Goal: Information Seeking & Learning: Learn about a topic

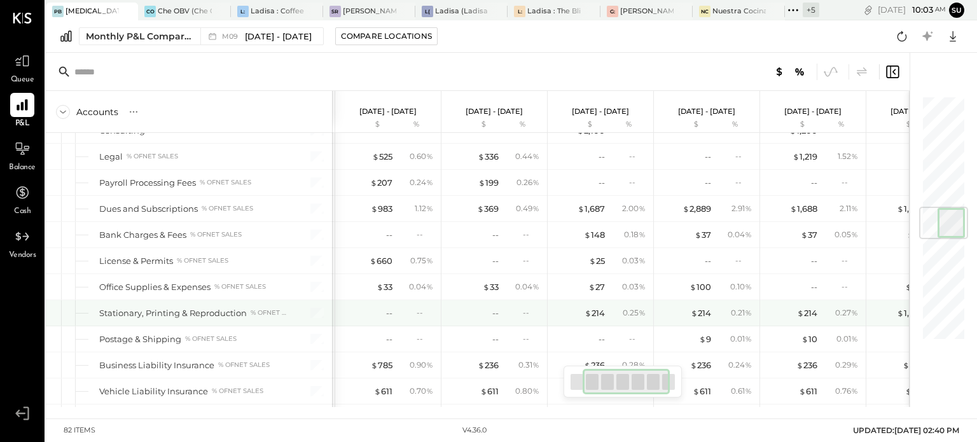
scroll to position [997, 0]
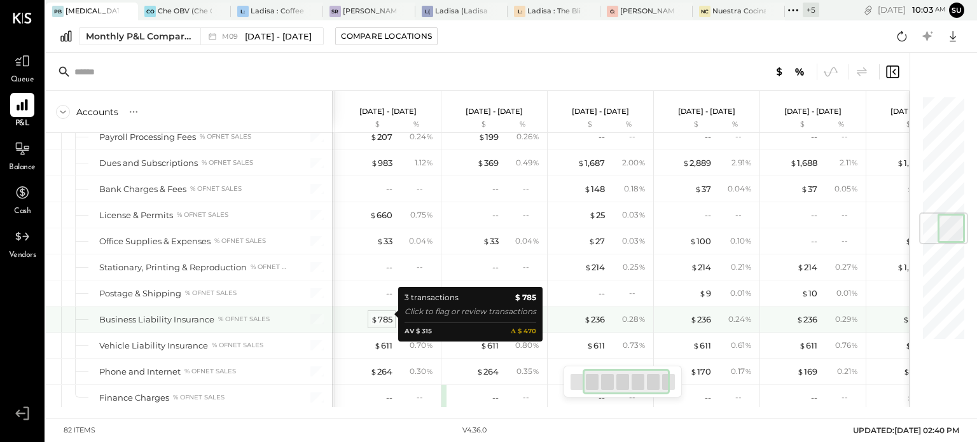
click at [374, 314] on span "$" at bounding box center [374, 319] width 7 height 10
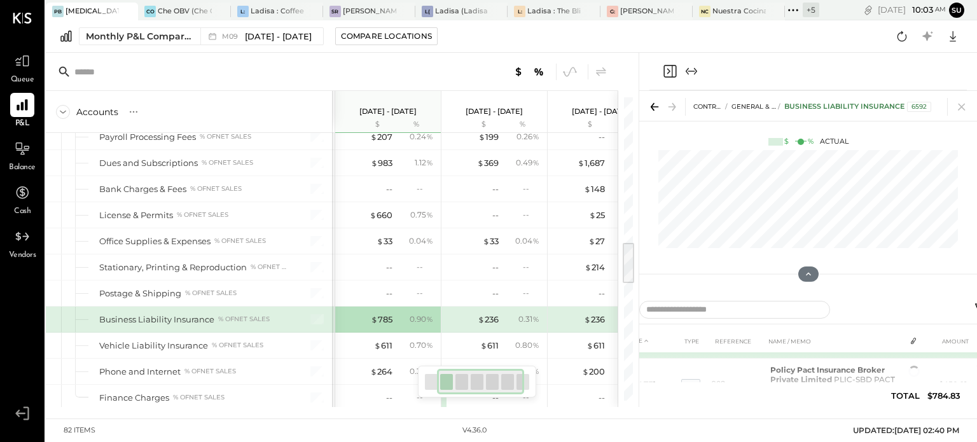
scroll to position [46, 0]
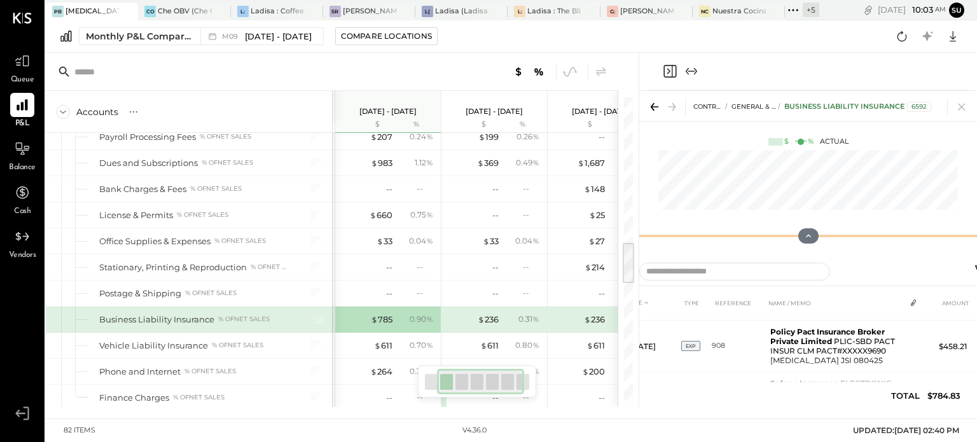
click at [799, 181] on div "CONTROLLABLE EXPENSES General & Administrative Expenses Business Liability Insu…" at bounding box center [808, 172] width 338 height 163
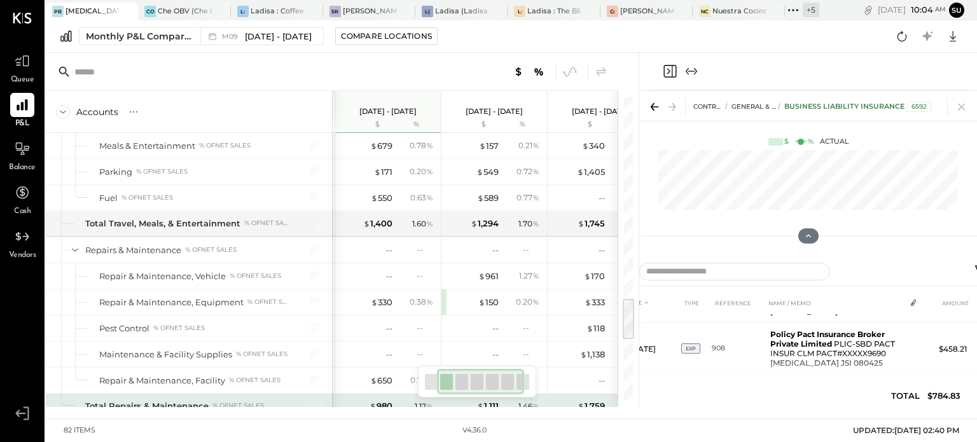
scroll to position [1383, 0]
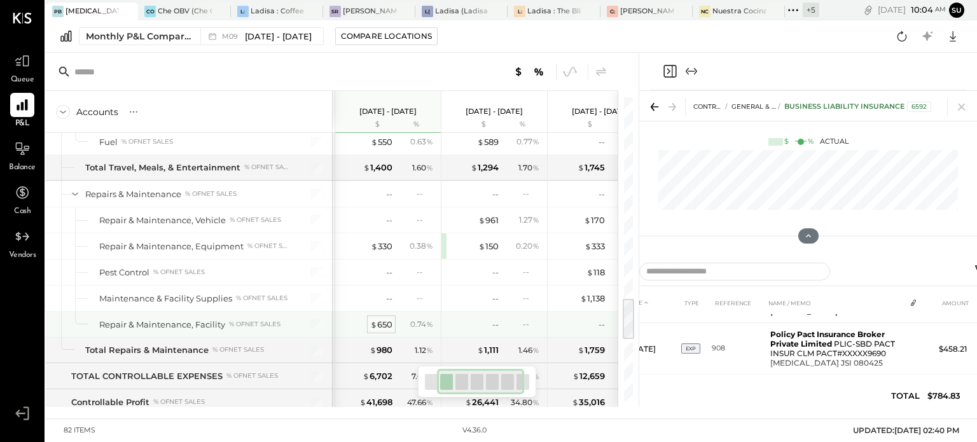
click at [381, 319] on div "$ 650" at bounding box center [381, 325] width 22 height 12
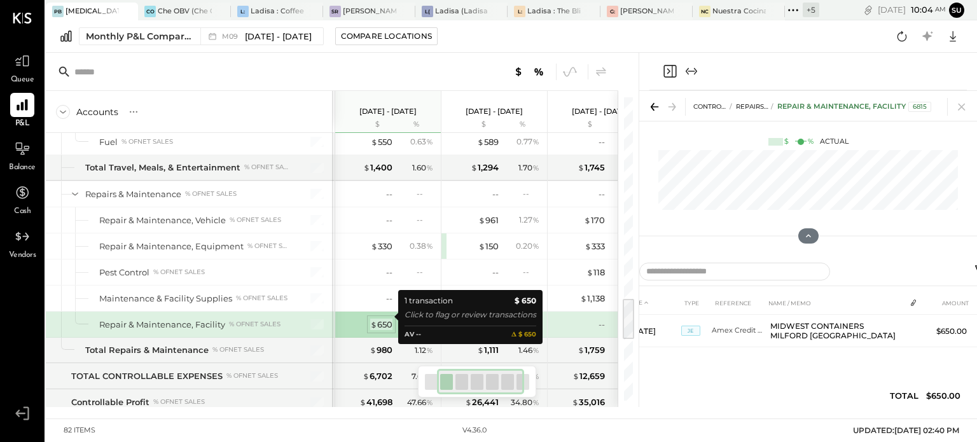
scroll to position [0, 0]
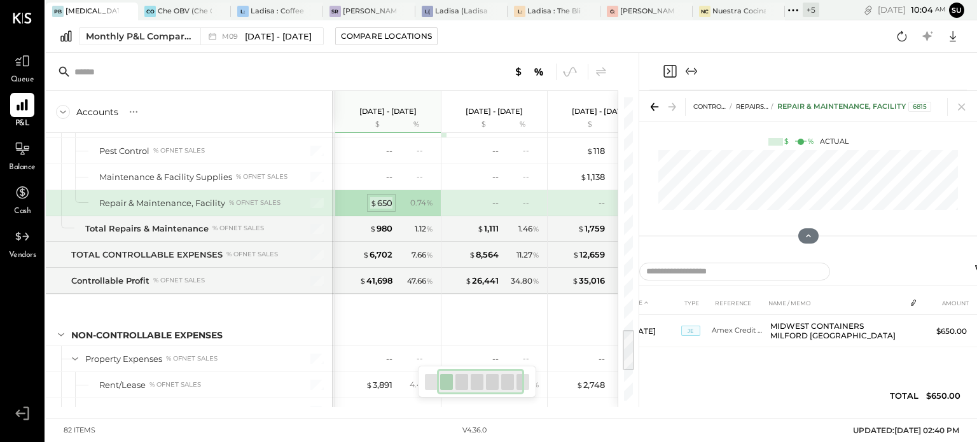
scroll to position [1611, 0]
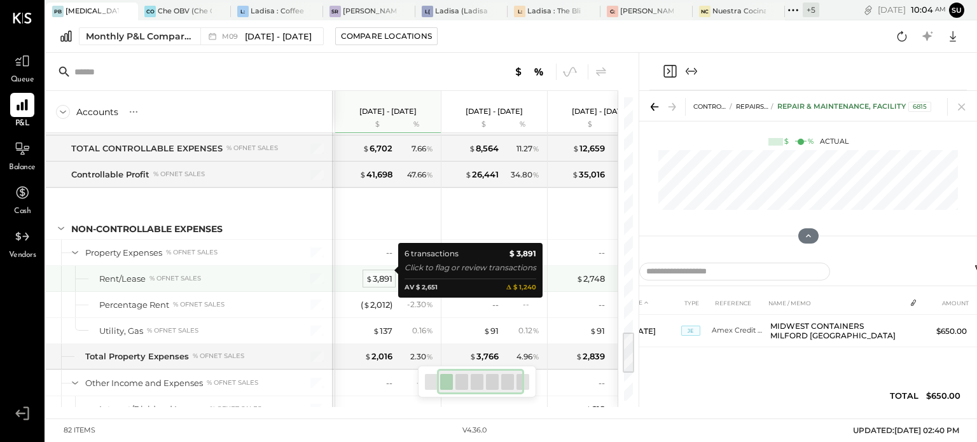
click at [385, 273] on div "$ 3,891" at bounding box center [379, 279] width 27 height 12
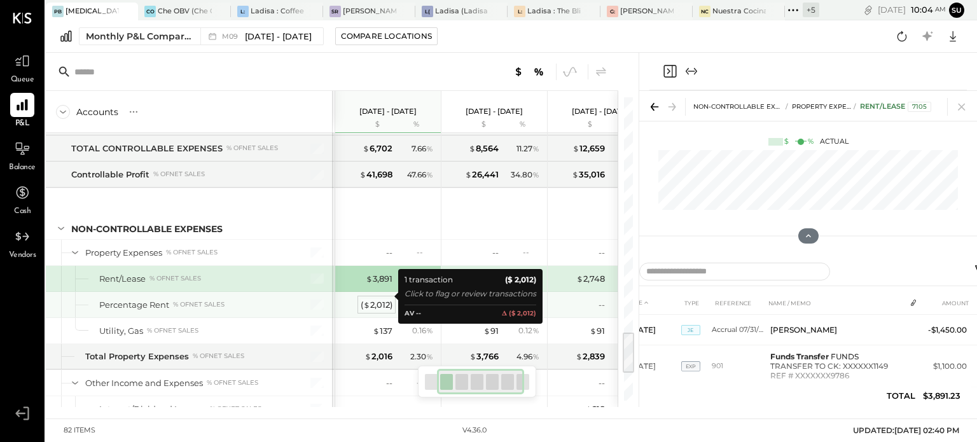
click at [376, 299] on div "( $ 2,012 )" at bounding box center [377, 305] width 32 height 12
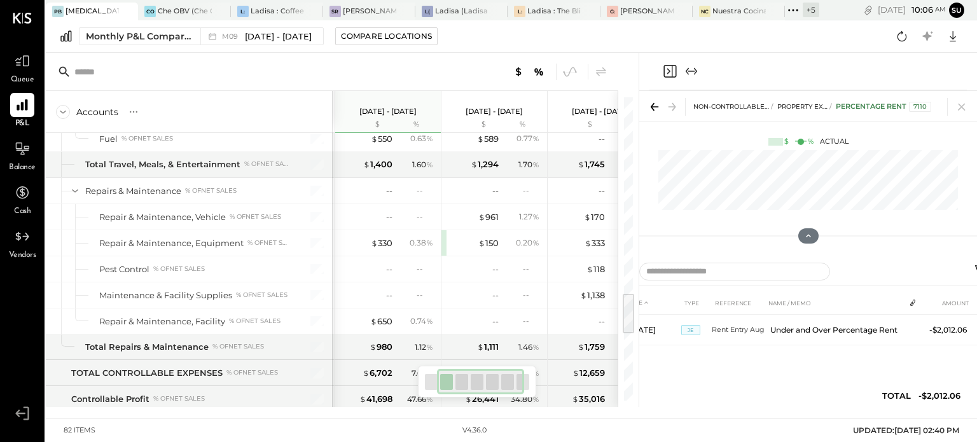
scroll to position [1343, 0]
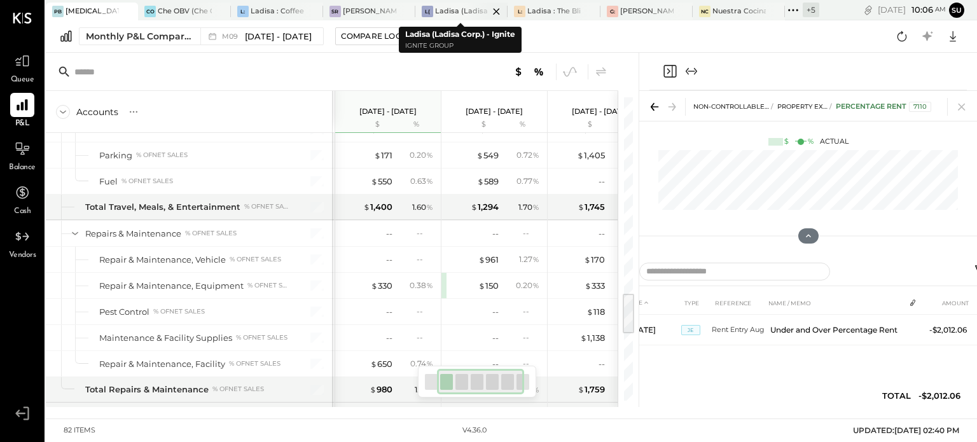
click at [465, 8] on div at bounding box center [485, 11] width 45 height 17
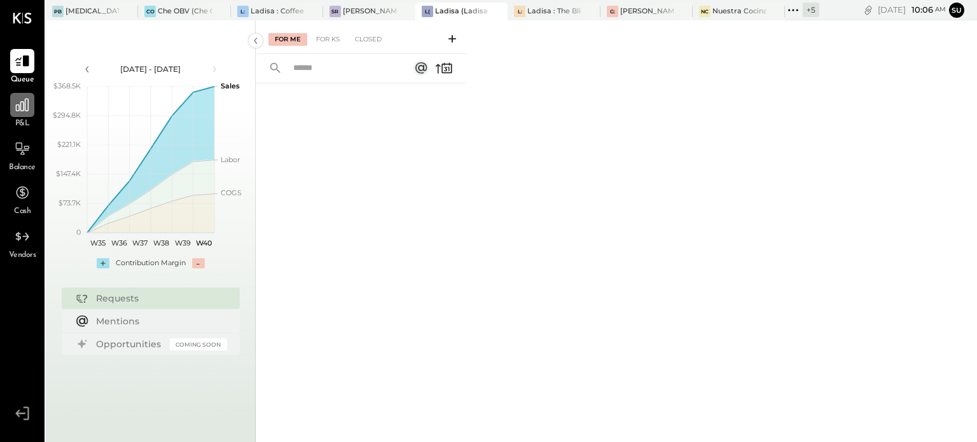
click at [24, 106] on icon at bounding box center [22, 105] width 13 height 13
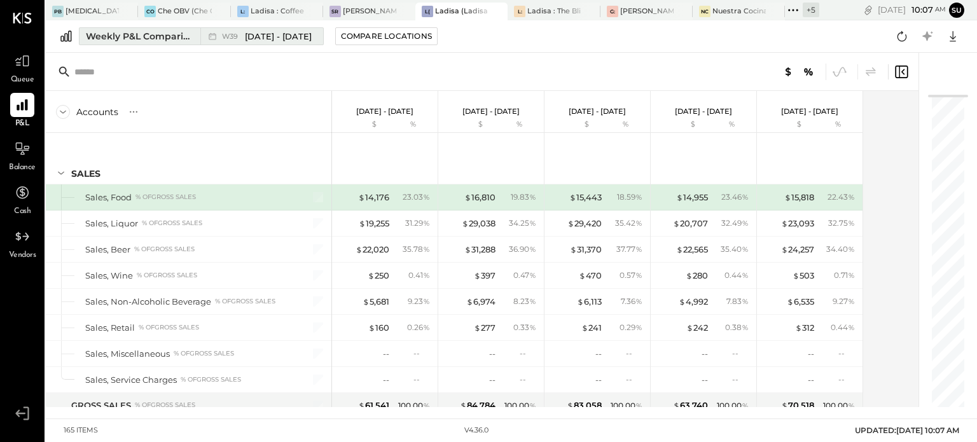
click at [155, 31] on div "Weekly P&L Comparison" at bounding box center [139, 36] width 107 height 13
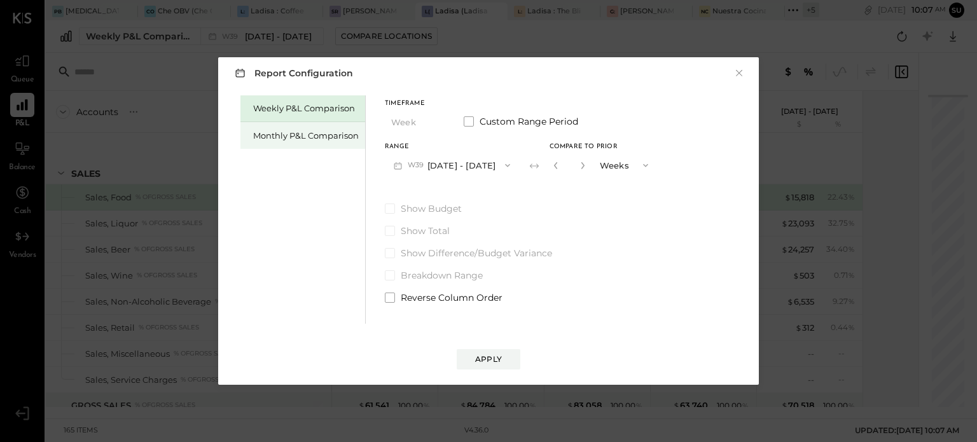
click at [298, 138] on div "Monthly P&L Comparison" at bounding box center [306, 136] width 106 height 12
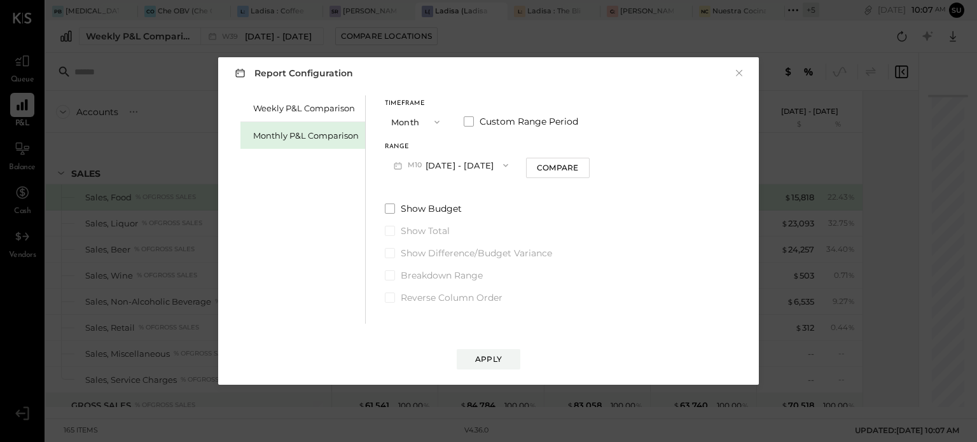
click at [437, 121] on icon "button" at bounding box center [436, 122] width 5 height 3
click at [412, 168] on div "YTD" at bounding box center [416, 167] width 62 height 23
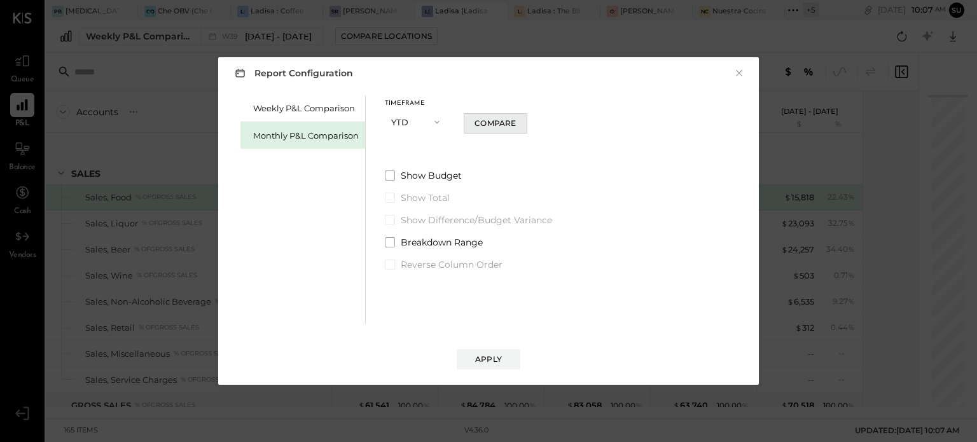
click at [501, 124] on div "Compare" at bounding box center [494, 123] width 41 height 11
click at [509, 121] on icon "button" at bounding box center [512, 122] width 8 height 8
type input "*"
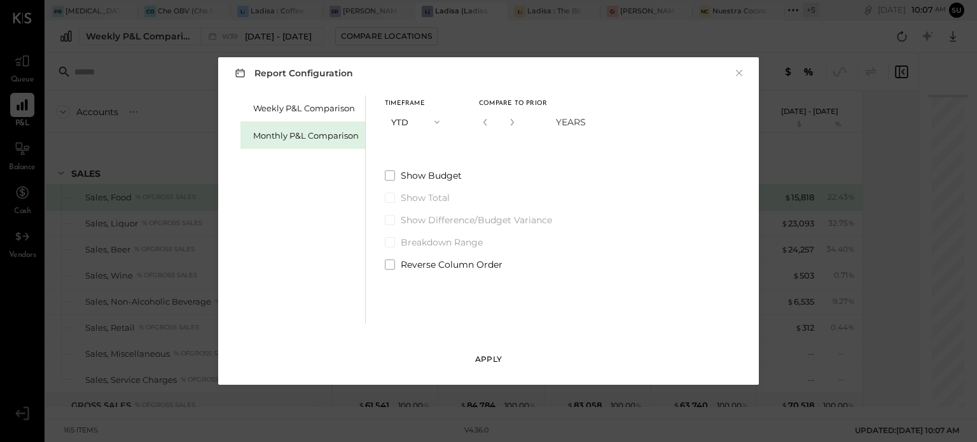
click at [491, 355] on div "Apply" at bounding box center [488, 359] width 27 height 11
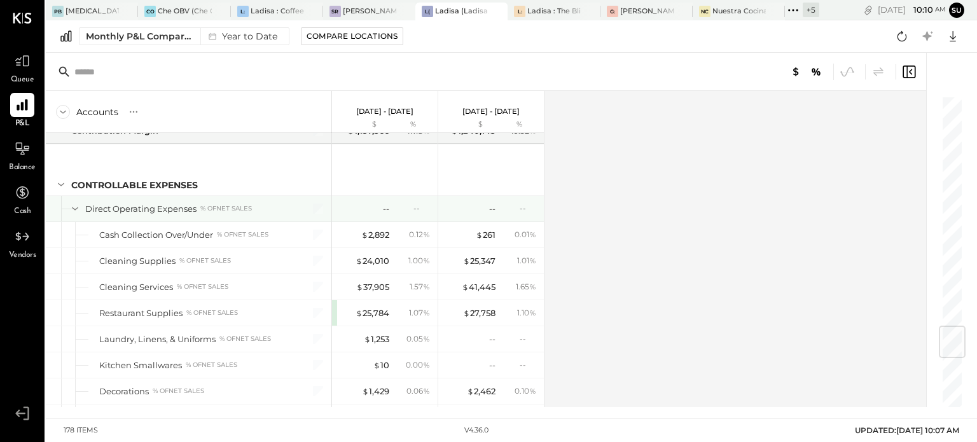
scroll to position [1857, 0]
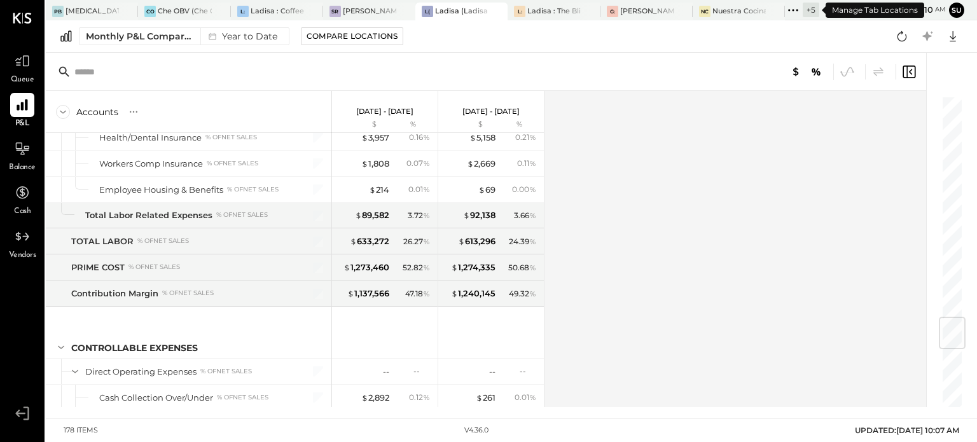
click at [790, 7] on icon at bounding box center [793, 10] width 17 height 17
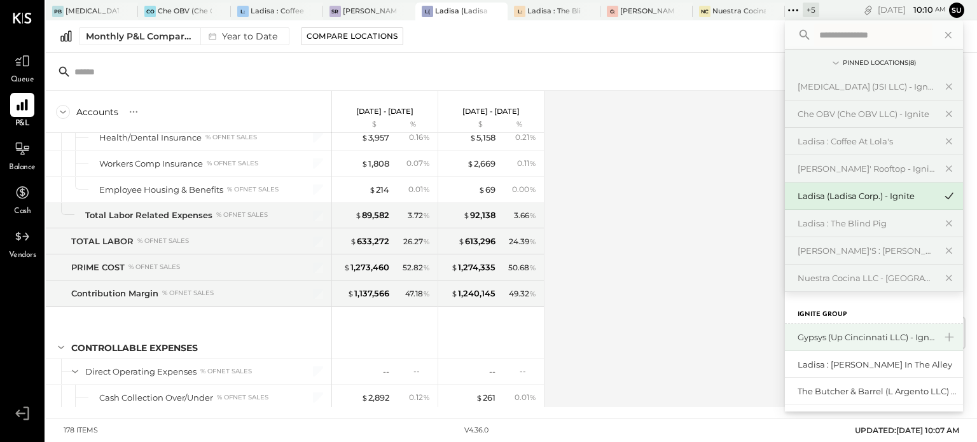
click at [823, 339] on div "Gypsys (Up Cincinnati LLC) - Ignite" at bounding box center [865, 337] width 137 height 12
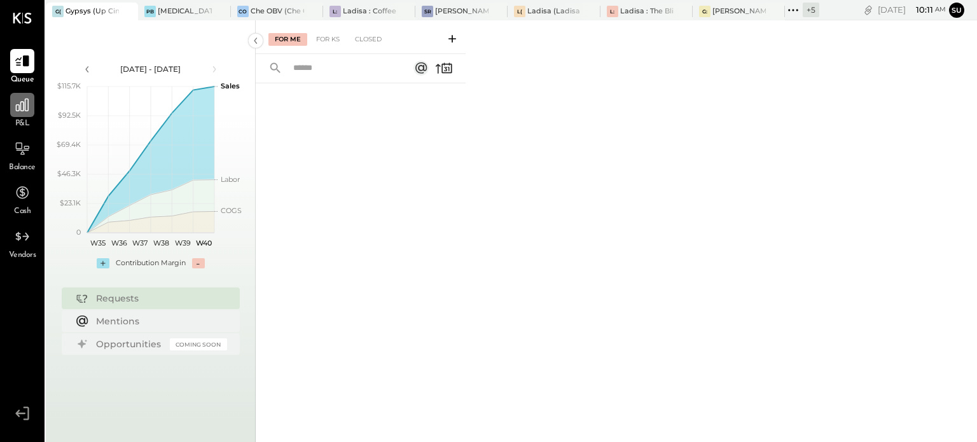
click at [27, 104] on icon at bounding box center [22, 105] width 17 height 17
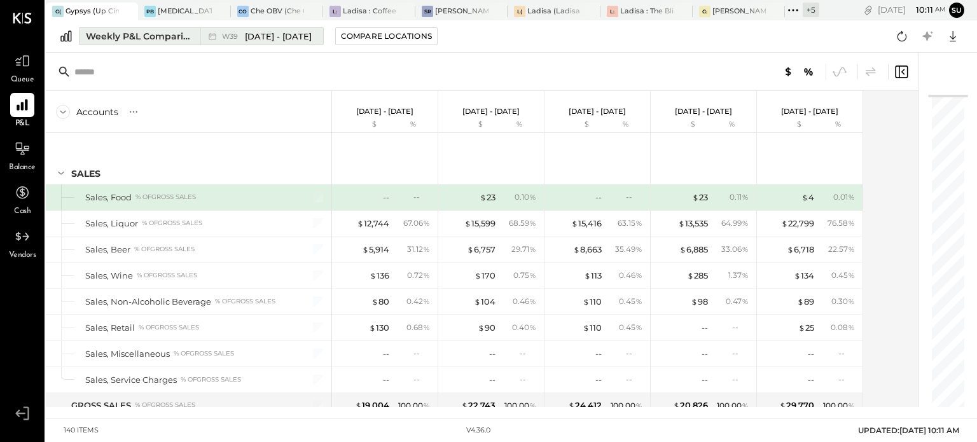
click at [125, 30] on div "Weekly P&L Comparison" at bounding box center [139, 36] width 107 height 13
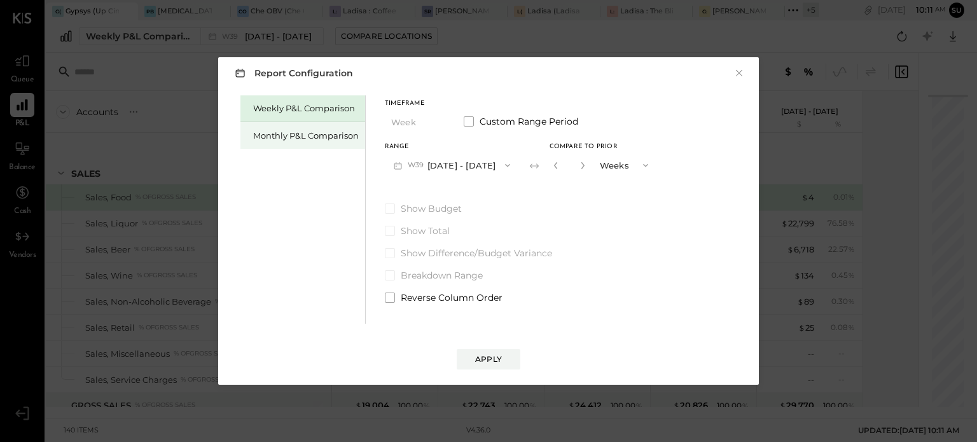
click at [305, 138] on div "Monthly P&L Comparison" at bounding box center [306, 136] width 106 height 12
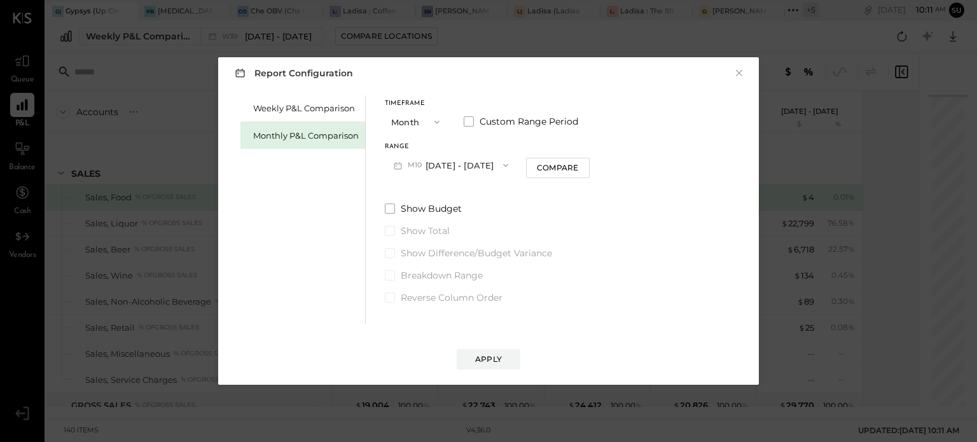
click at [436, 121] on icon "button" at bounding box center [437, 122] width 10 height 10
click at [416, 163] on div "YTD" at bounding box center [416, 167] width 62 height 23
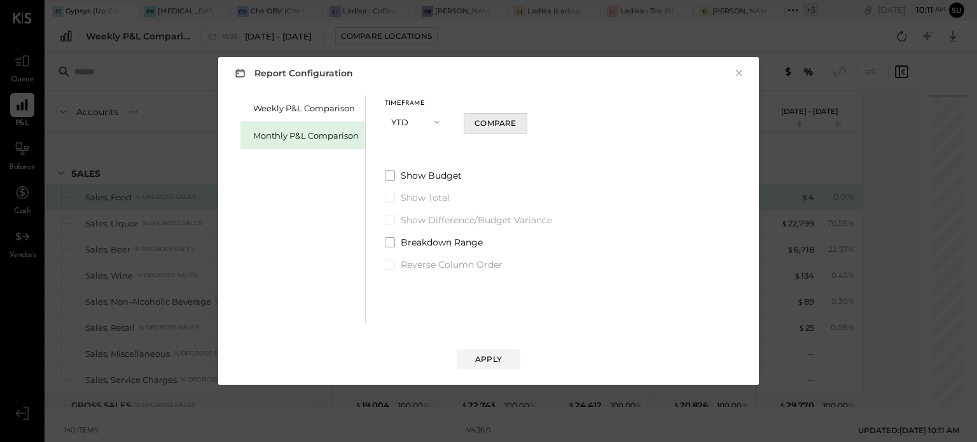
click at [505, 118] on div "Compare" at bounding box center [494, 123] width 41 height 11
click at [509, 121] on icon "button" at bounding box center [512, 122] width 8 height 8
type input "*"
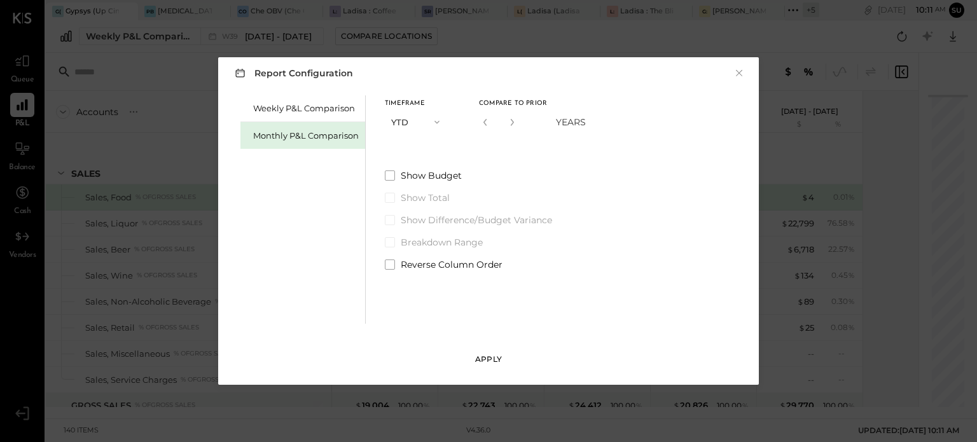
click at [489, 357] on div "Apply" at bounding box center [488, 359] width 27 height 11
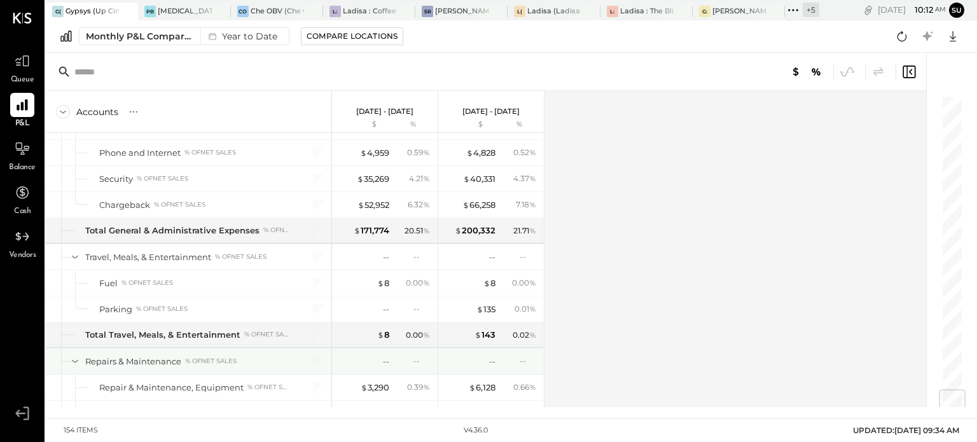
scroll to position [2490, 0]
